Goal: Communication & Community: Participate in discussion

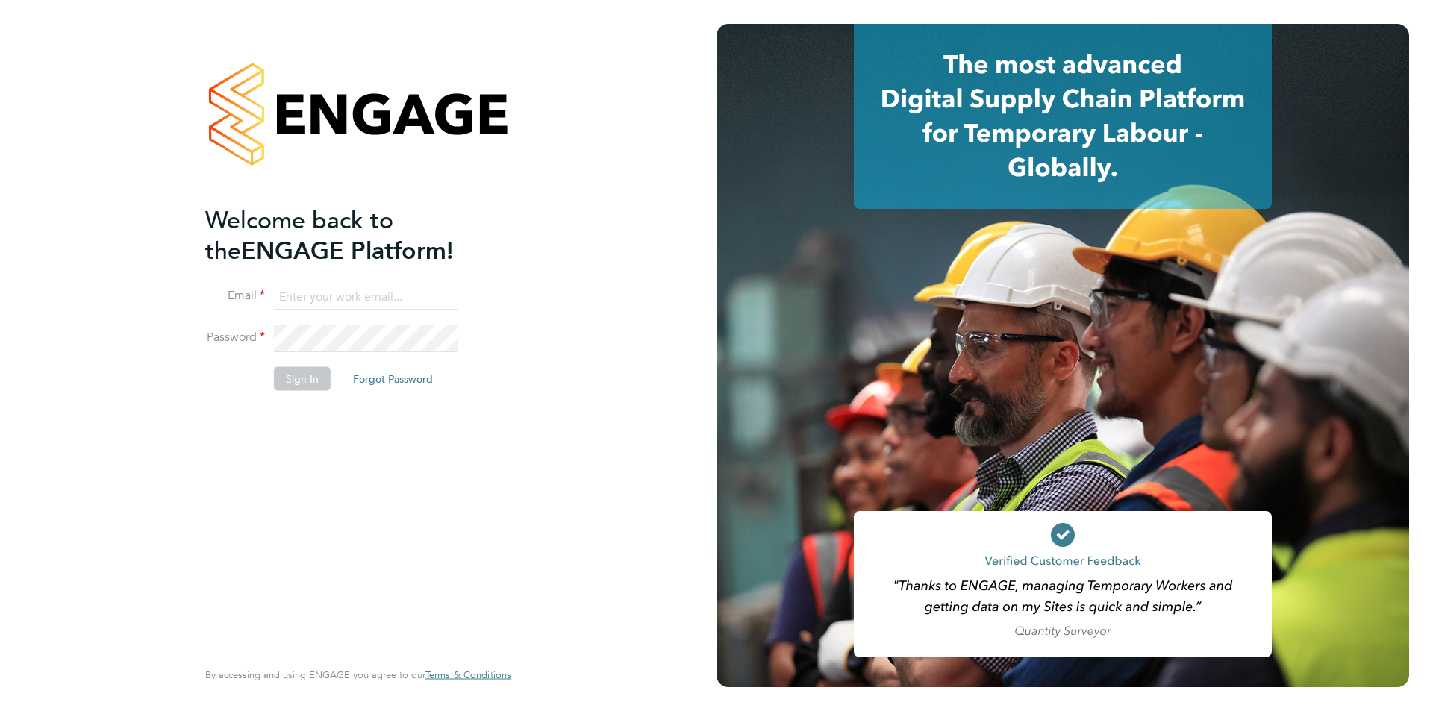
type input "[PERSON_NAME][EMAIL_ADDRESS][DOMAIN_NAME]"
click at [293, 375] on button "Sign In" at bounding box center [302, 379] width 57 height 24
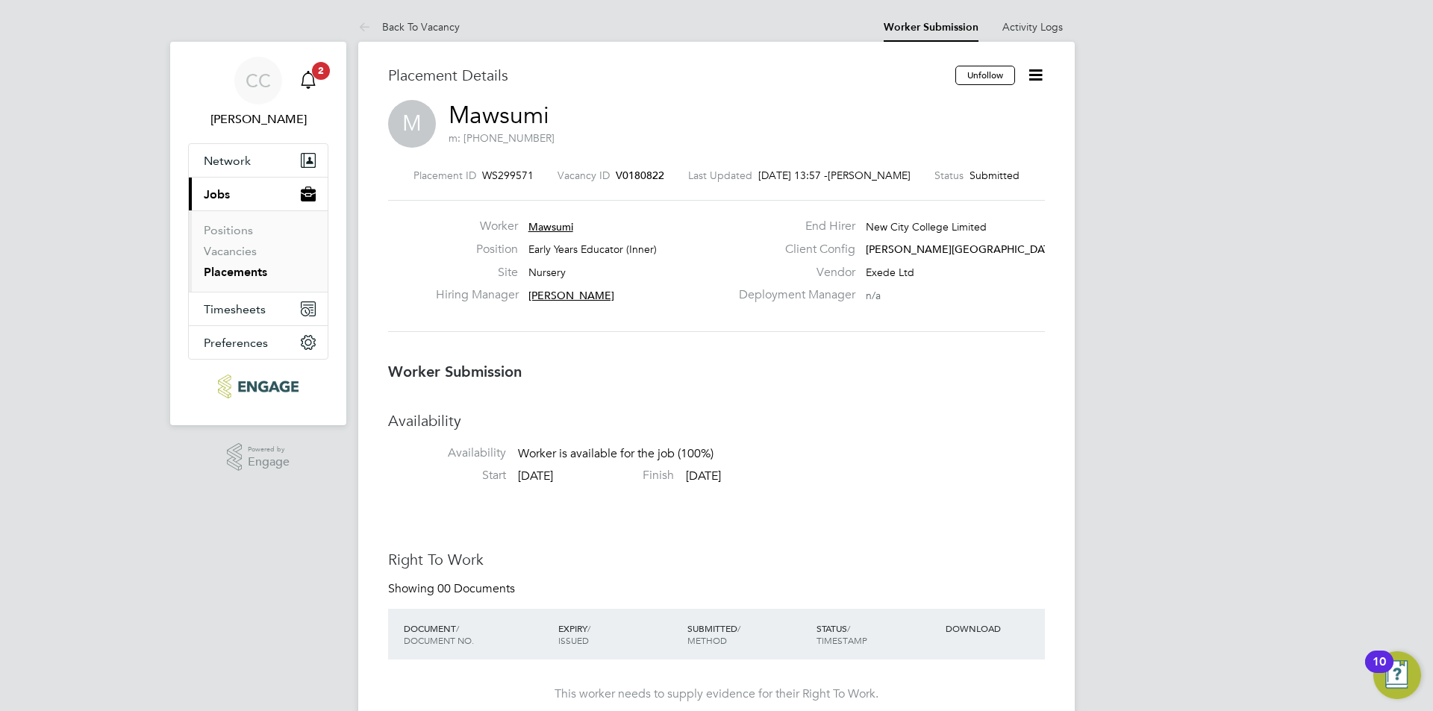
click at [318, 77] on span "2" at bounding box center [321, 71] width 18 height 18
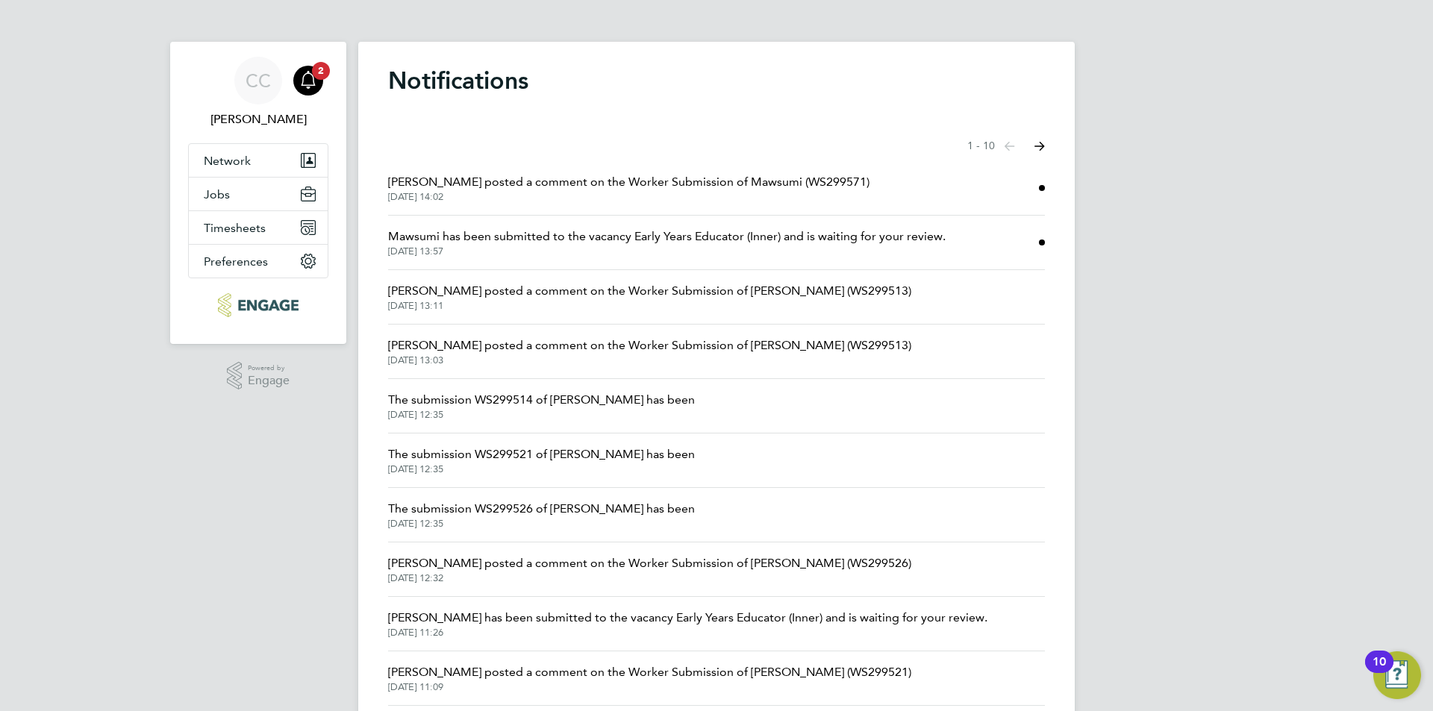
click at [551, 204] on li "[PERSON_NAME] posted a comment on the Worker Submission of Mawsumi (WS299571) […" at bounding box center [716, 188] width 657 height 54
click at [1047, 190] on div "Notifications Showing items 1 - 10 items Previous page Next page [PERSON_NAME] …" at bounding box center [716, 389] width 717 height 694
click at [870, 186] on li "[PERSON_NAME] posted a comment on the Worker Submission of Mawsumi (WS299571) […" at bounding box center [716, 188] width 657 height 54
click at [440, 190] on span "[PERSON_NAME] posted a comment on the Worker Submission of Mawsumi (WS299571)" at bounding box center [628, 182] width 481 height 18
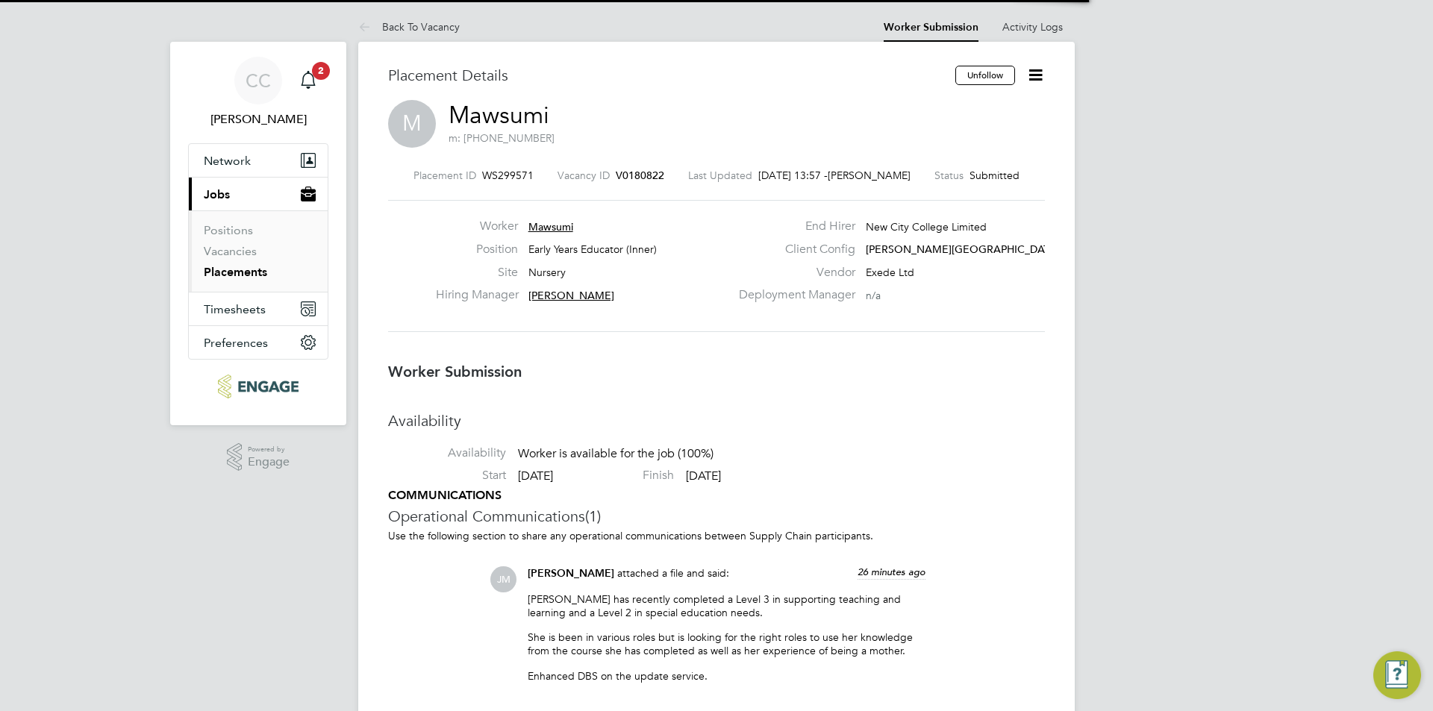
scroll to position [7, 7]
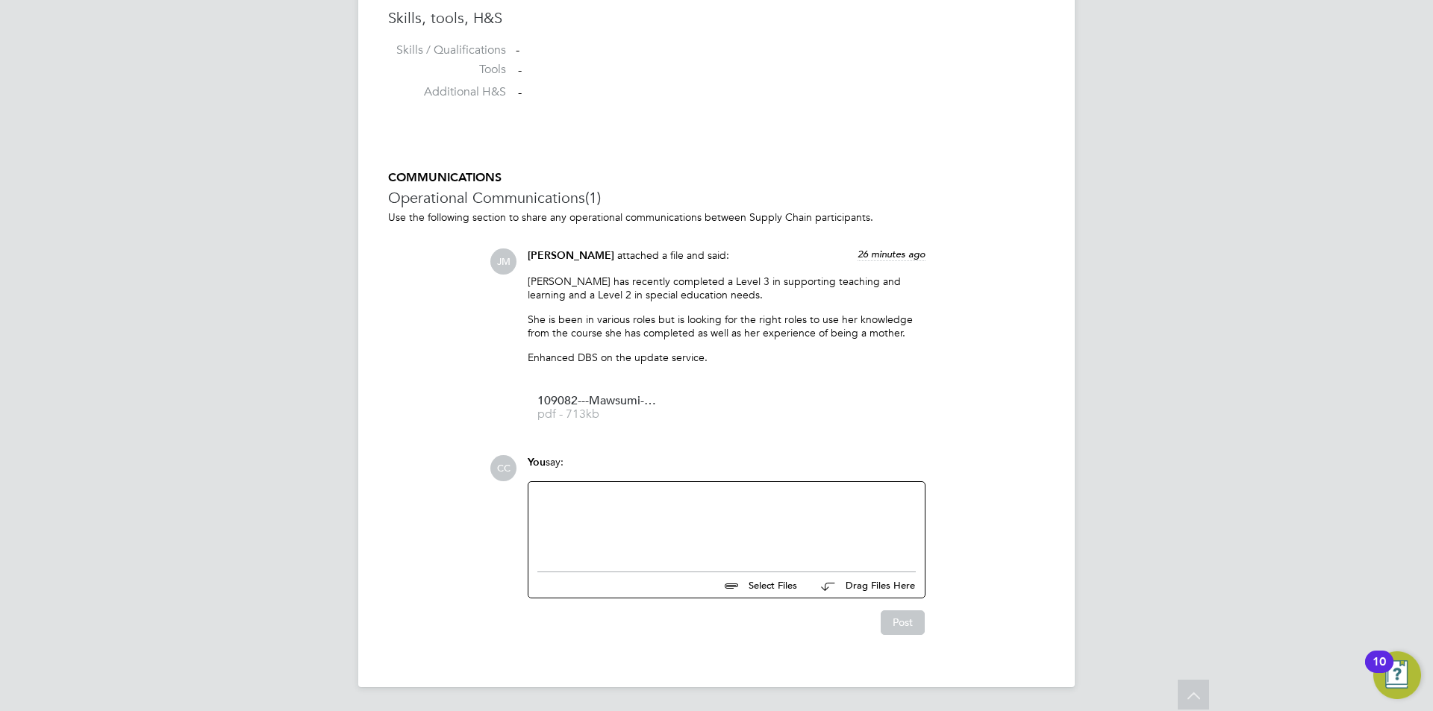
click at [617, 505] on div at bounding box center [726, 523] width 378 height 64
click at [901, 617] on button "Post" at bounding box center [903, 623] width 44 height 24
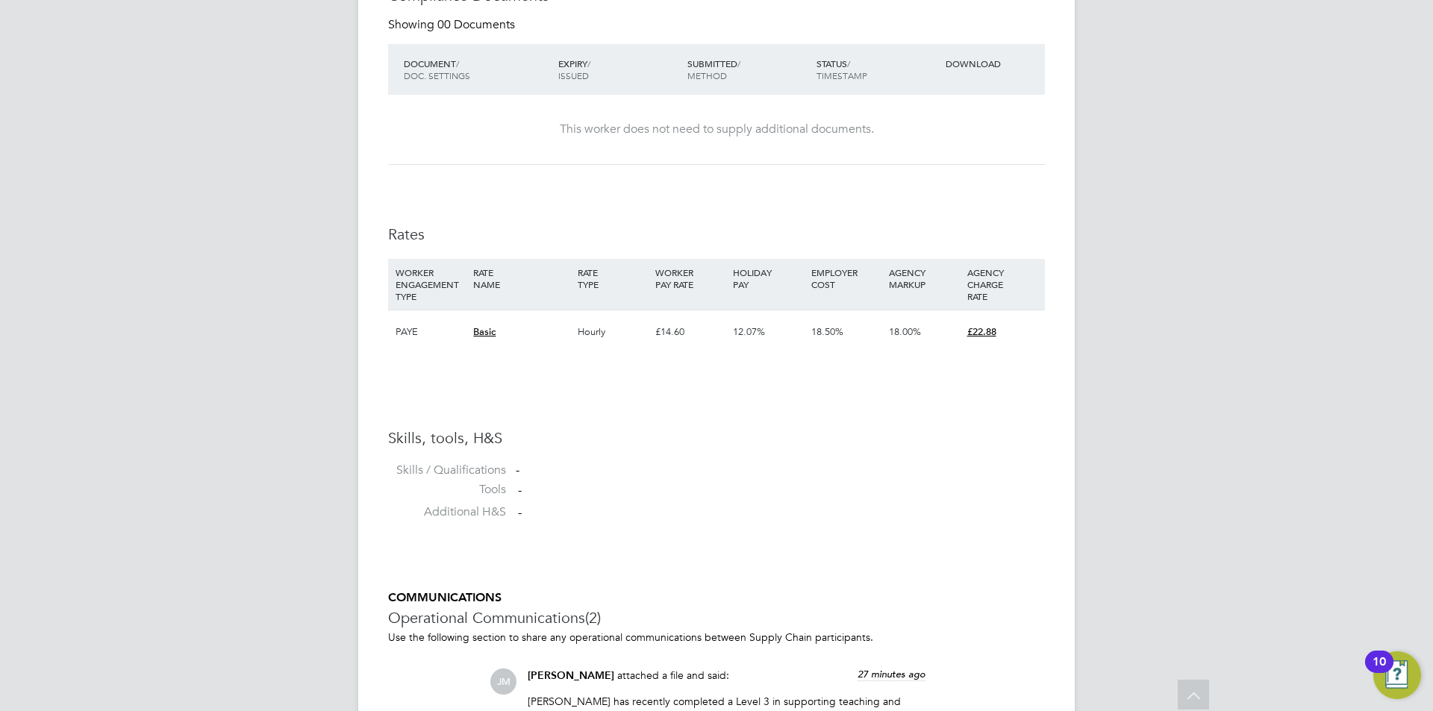
scroll to position [778, 0]
